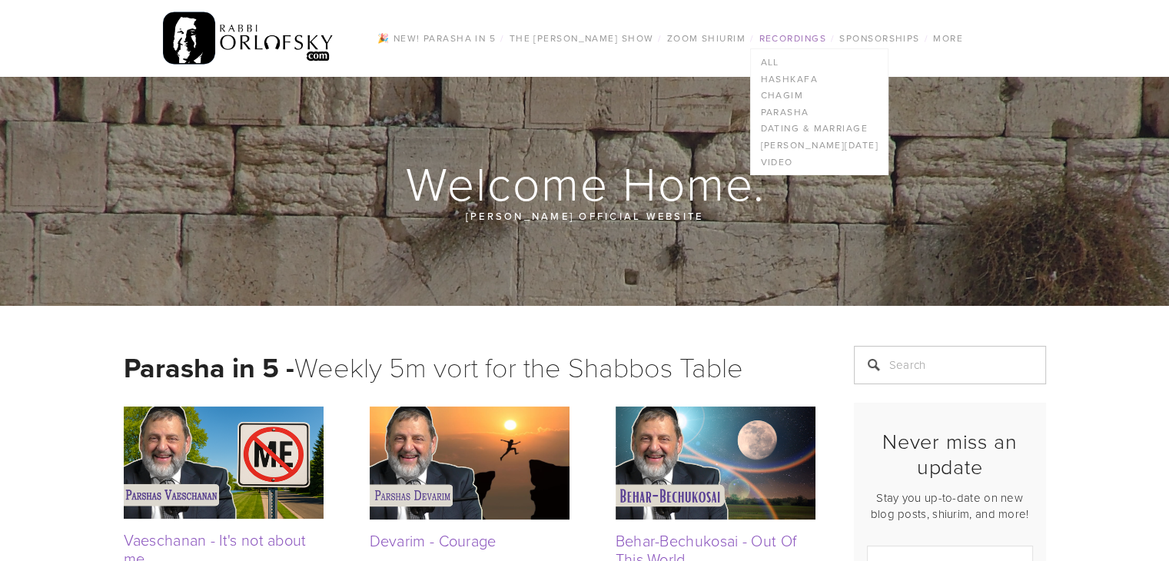
click at [799, 43] on link "Recordings" at bounding box center [792, 38] width 76 height 20
click at [808, 34] on link "Recordings" at bounding box center [792, 38] width 76 height 20
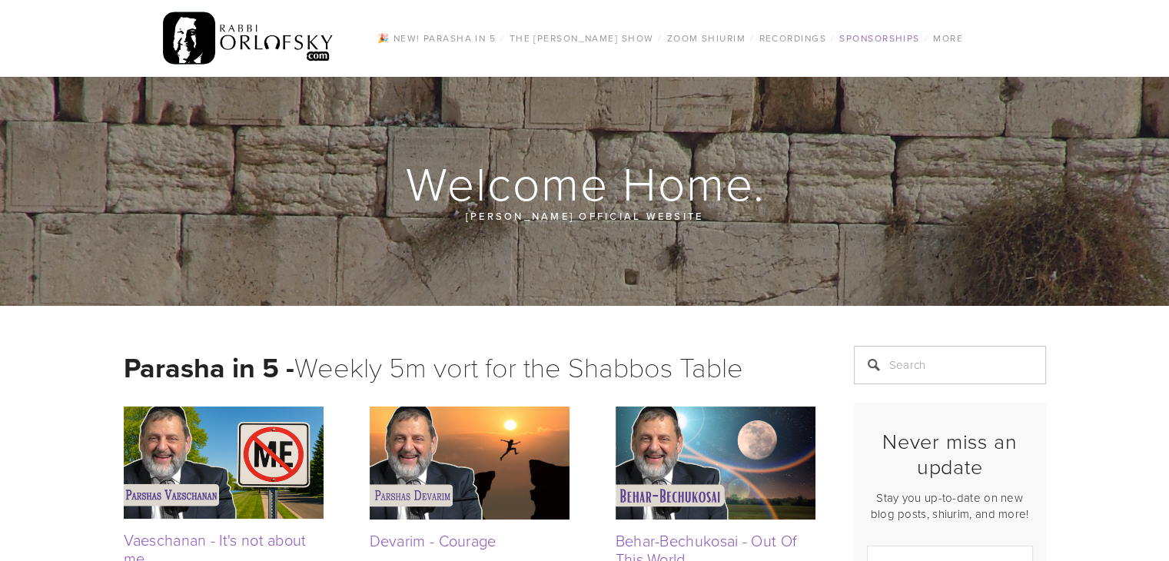
click at [898, 35] on link "Sponsorships" at bounding box center [879, 38] width 89 height 20
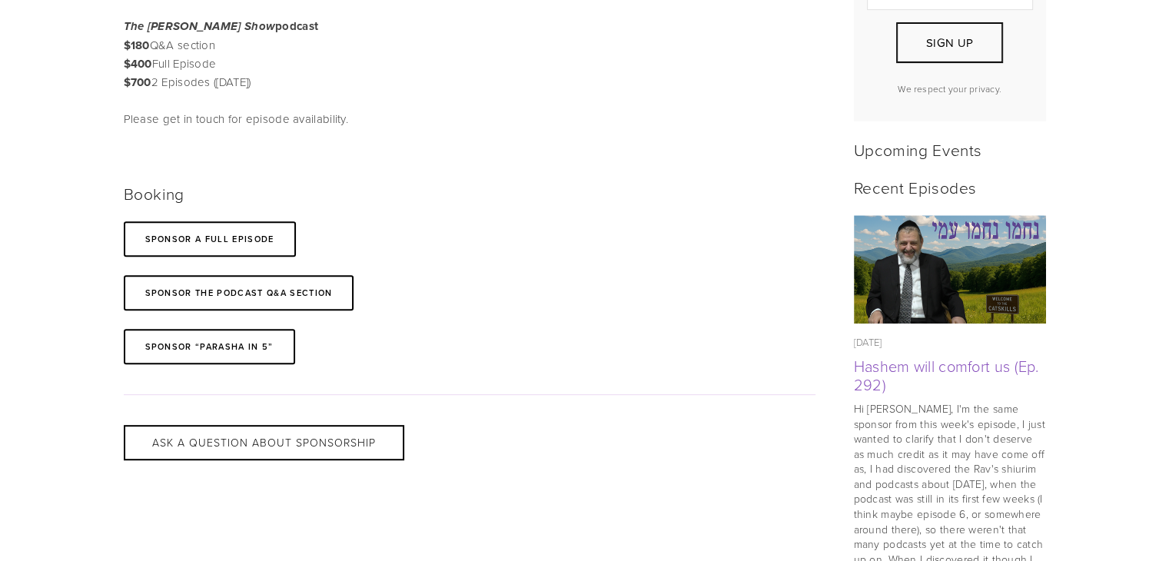
scroll to position [561, 0]
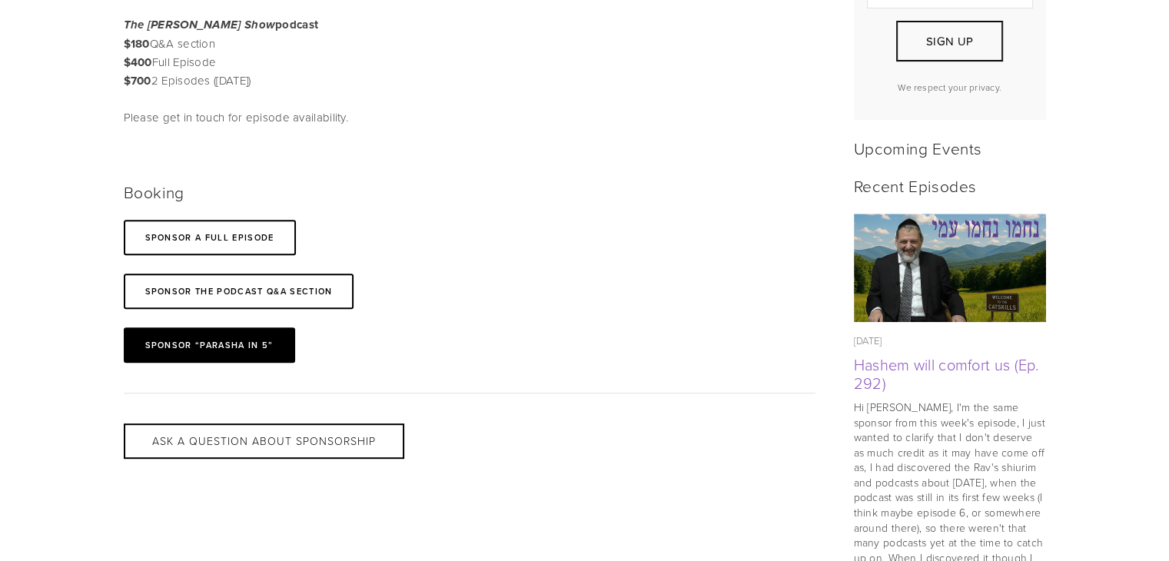
click at [260, 363] on link "Sponsor “Parasha in 5”" at bounding box center [209, 345] width 171 height 35
